Goal: Task Accomplishment & Management: Manage account settings

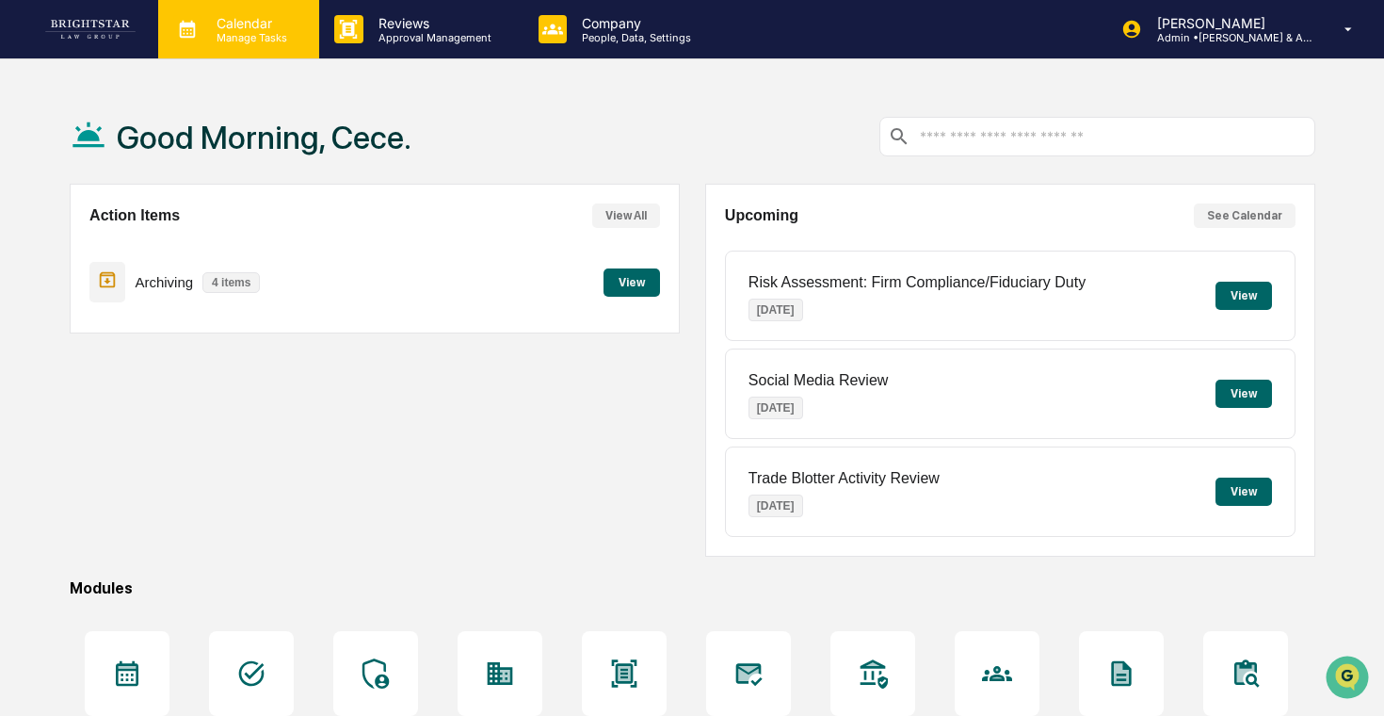
click at [278, 28] on p "Calendar" at bounding box center [249, 23] width 95 height 16
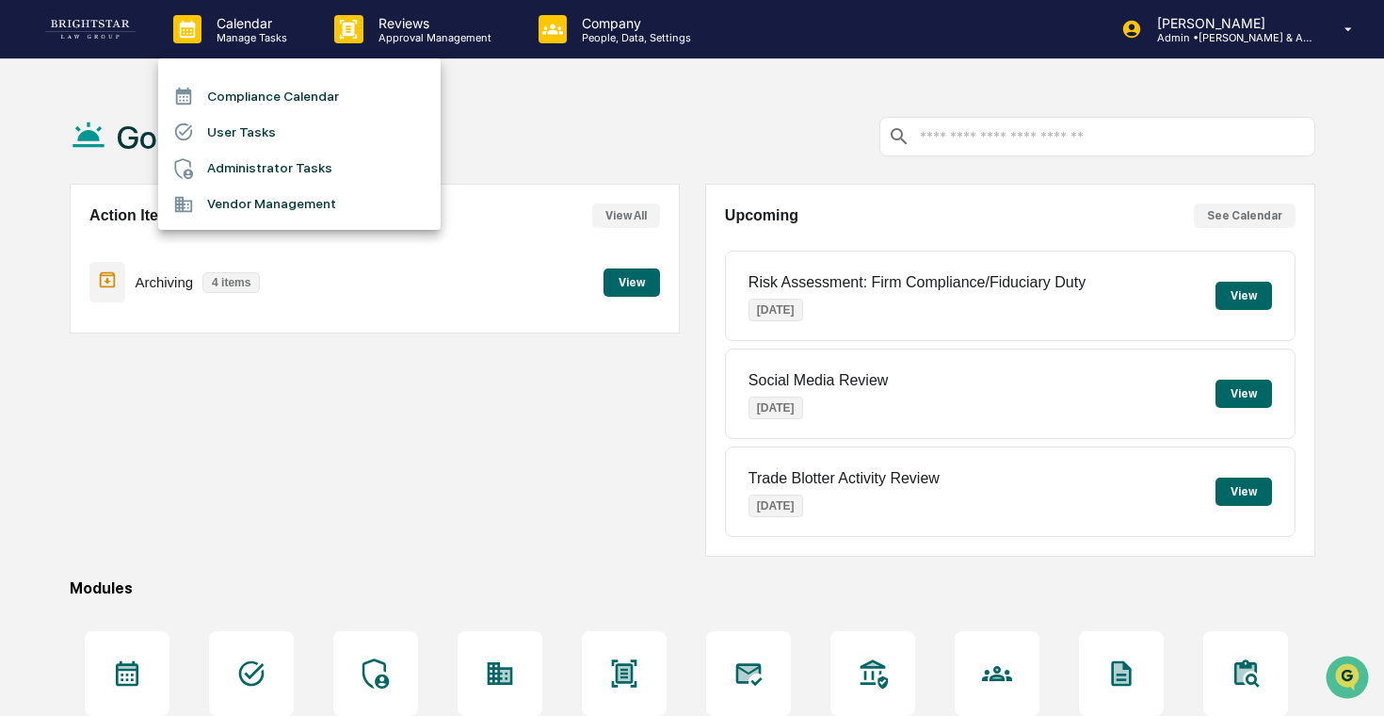
click at [297, 173] on li "Administrator Tasks" at bounding box center [299, 169] width 283 height 36
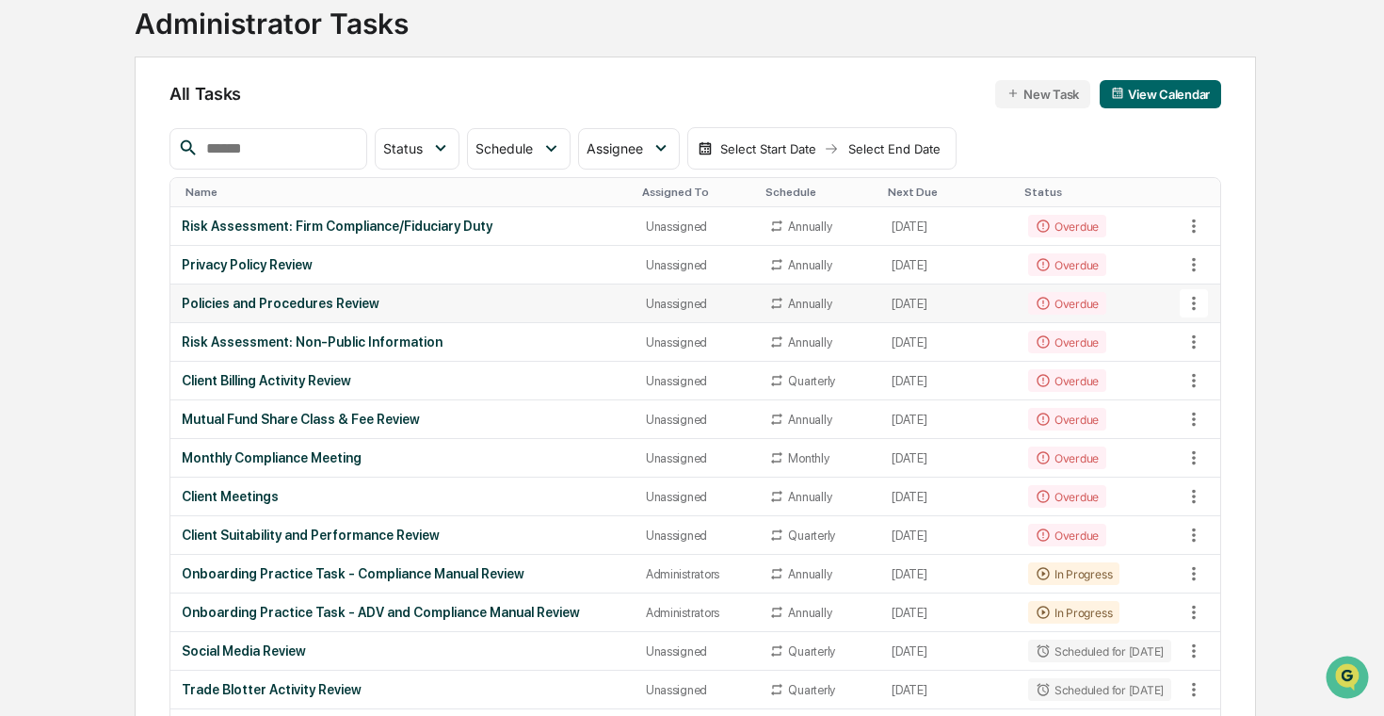
scroll to position [163, 0]
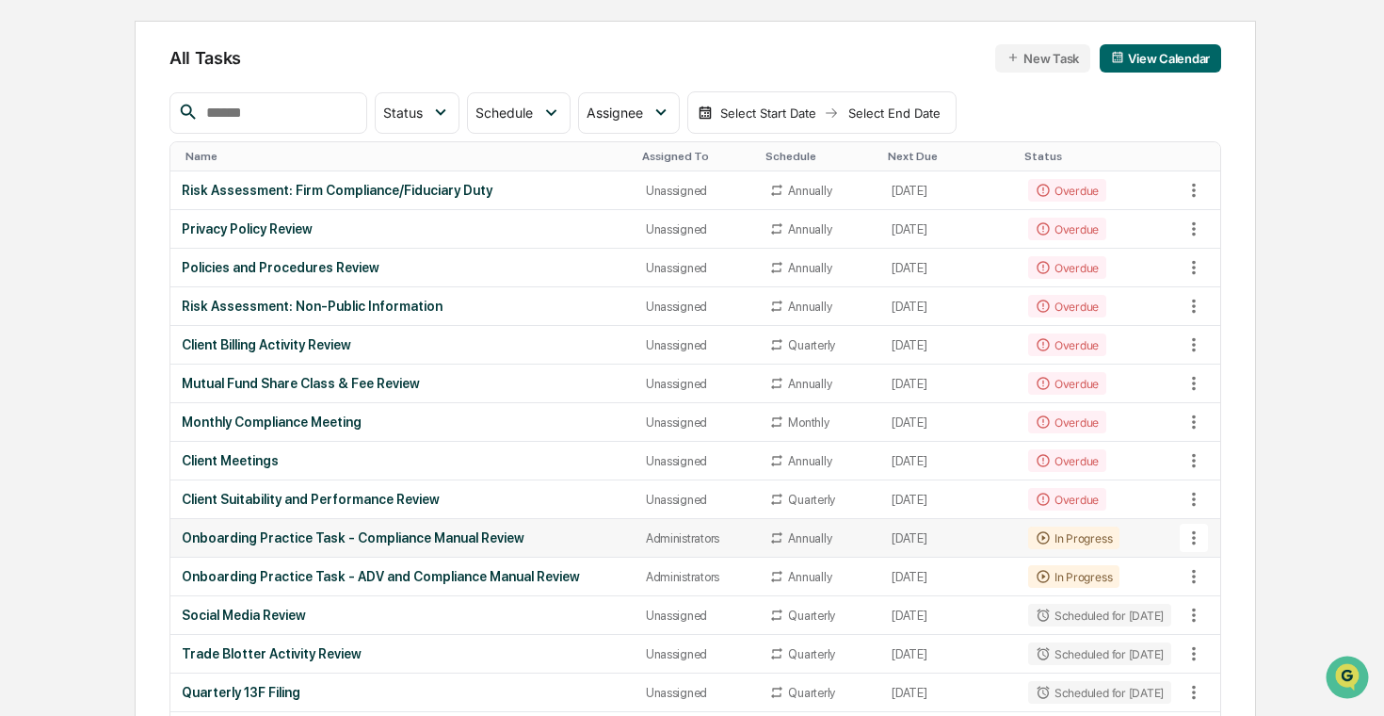
click at [1194, 533] on icon at bounding box center [1194, 538] width 4 height 14
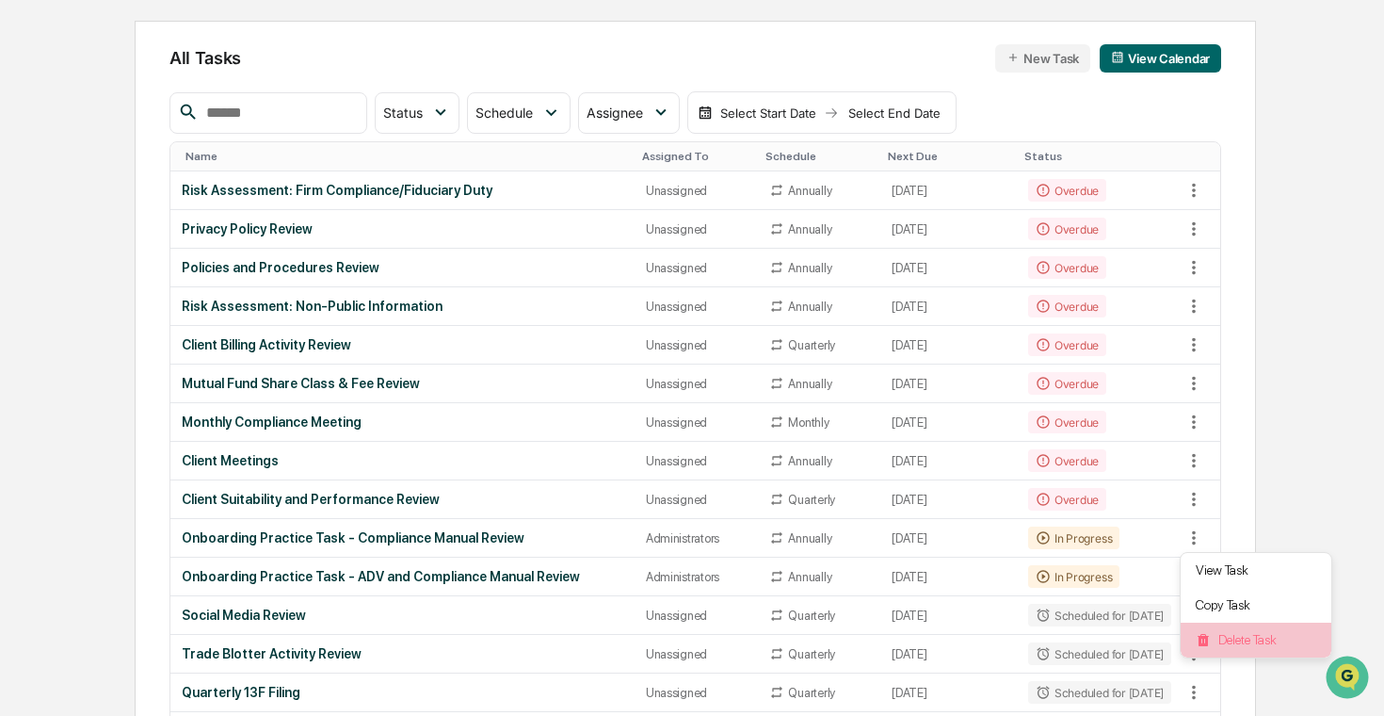
click at [1256, 640] on li "Delete Task" at bounding box center [1256, 640] width 151 height 35
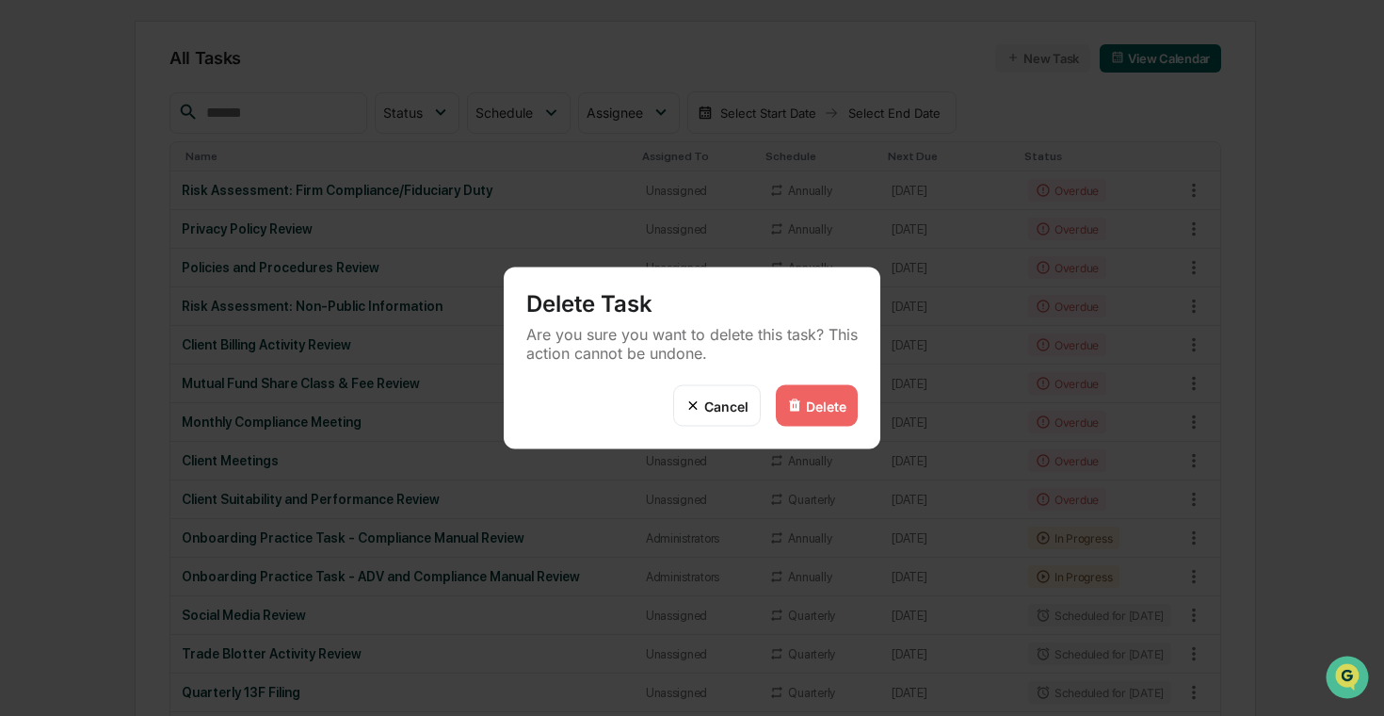
click at [852, 407] on div "Delete" at bounding box center [817, 405] width 82 height 41
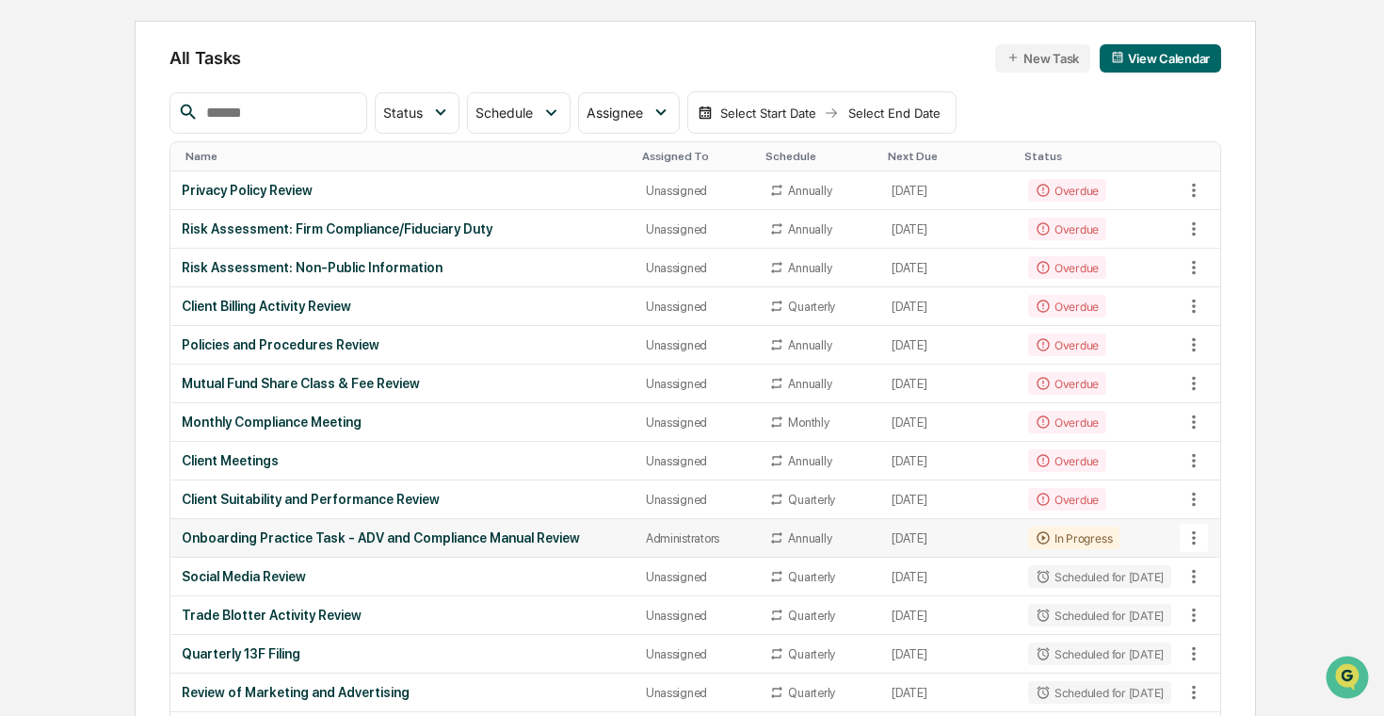
click at [1195, 536] on icon at bounding box center [1194, 538] width 4 height 14
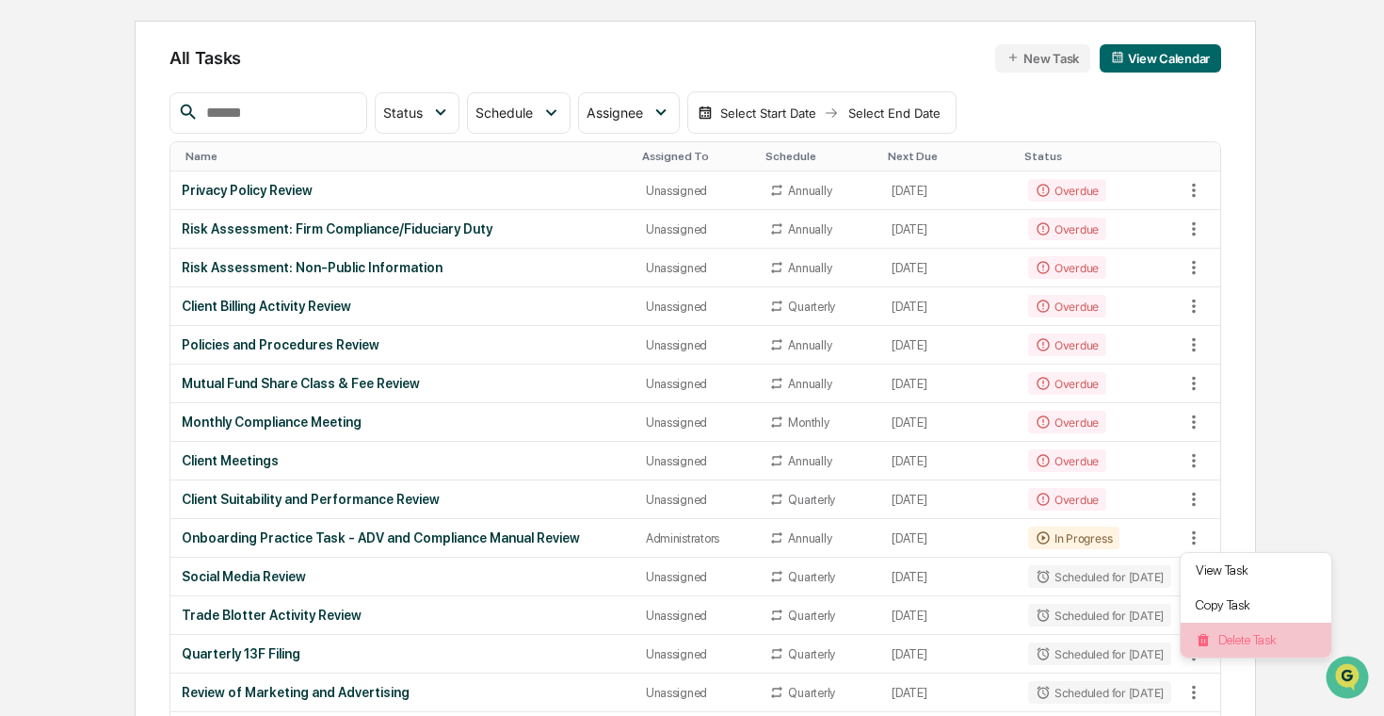
click at [1244, 640] on li "Delete Task" at bounding box center [1256, 640] width 151 height 35
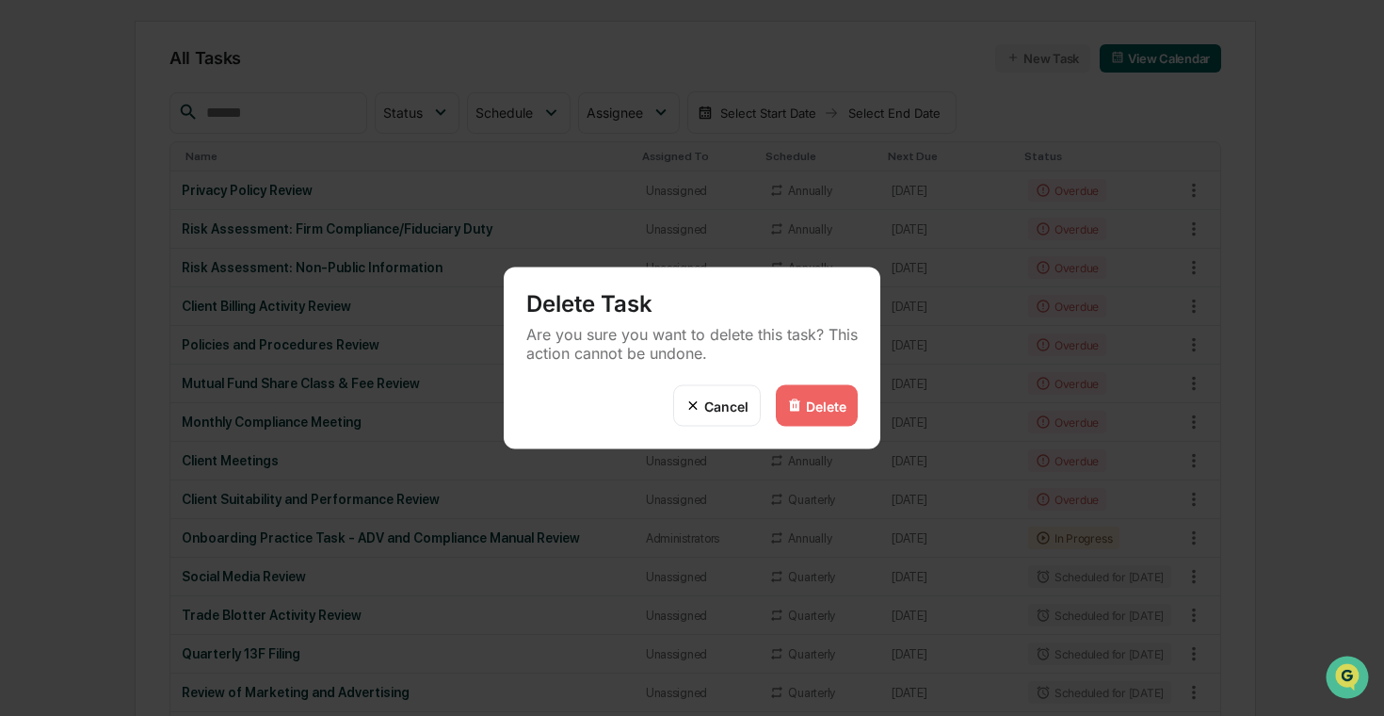
click at [852, 402] on div "Delete" at bounding box center [817, 405] width 82 height 41
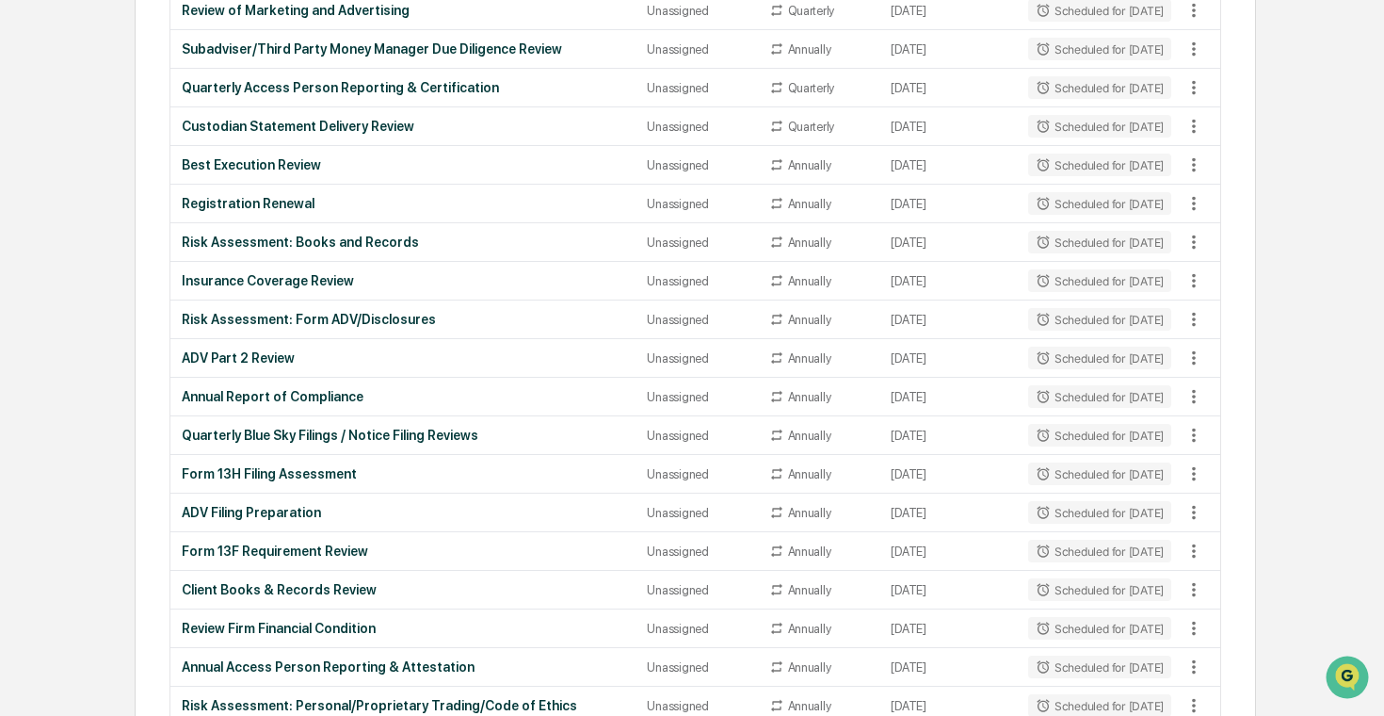
scroll to position [0, 0]
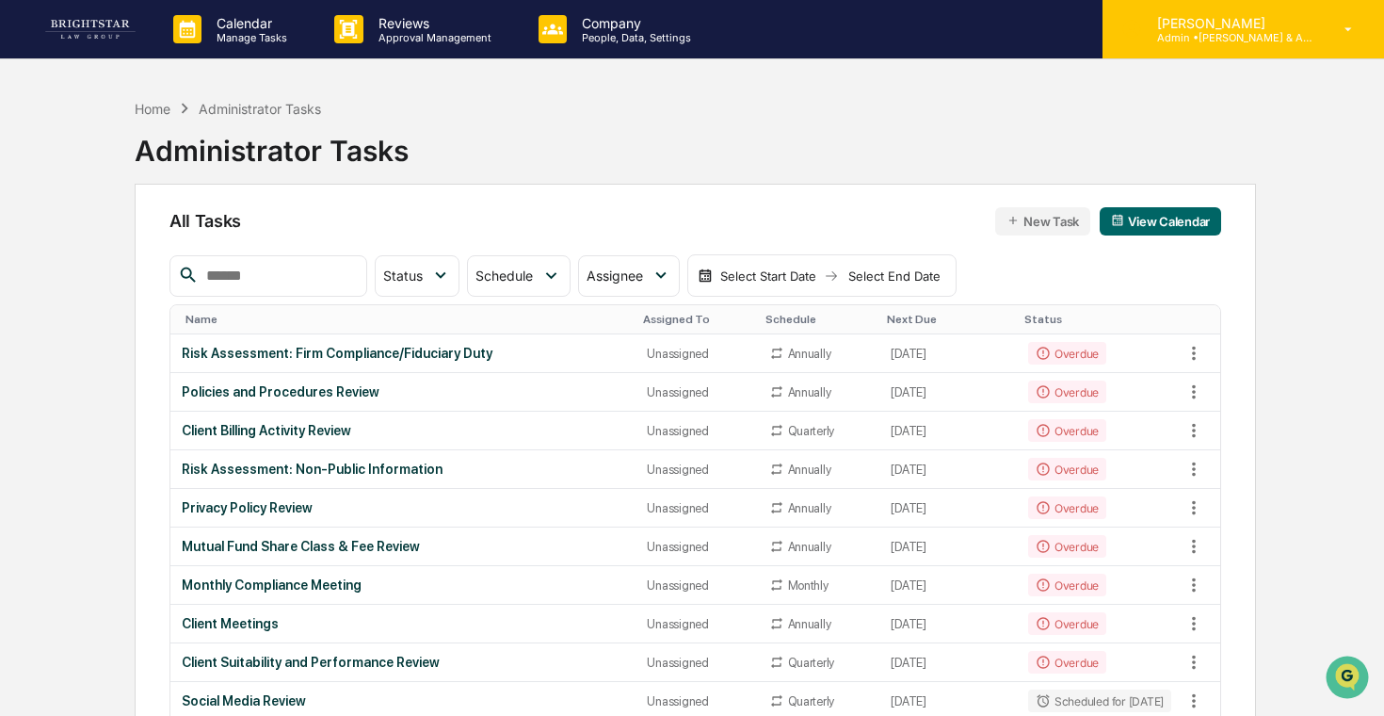
click at [1214, 53] on div "[PERSON_NAME] Admin • [PERSON_NAME] & Associates" at bounding box center [1244, 29] width 282 height 58
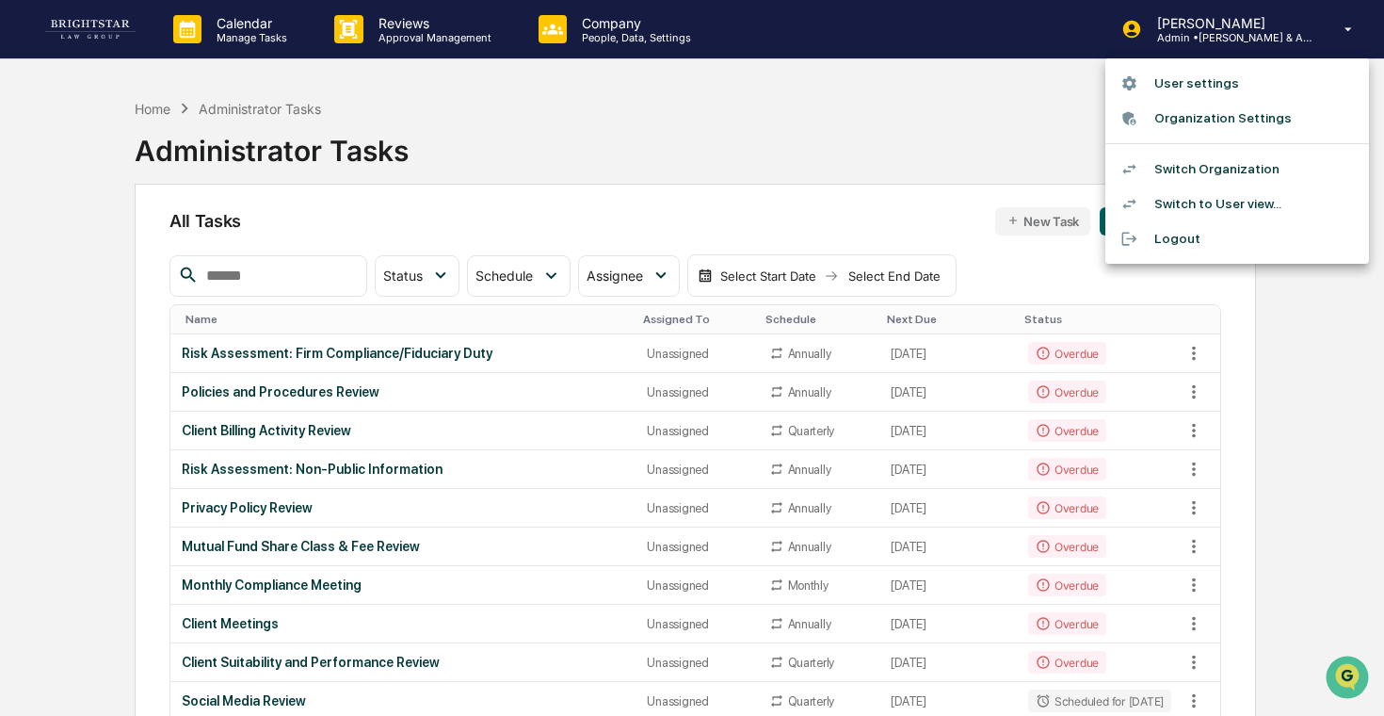
click at [1227, 173] on li "Switch Organization" at bounding box center [1238, 169] width 264 height 35
